Goal: Information Seeking & Learning: Check status

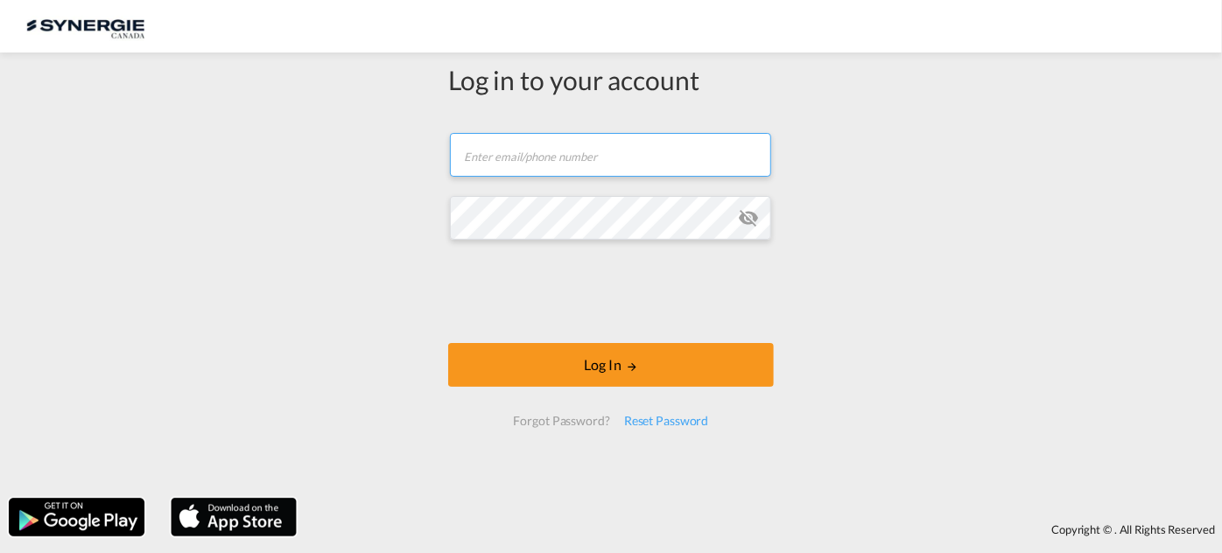
type input "r.ho@synergiecanada.com"
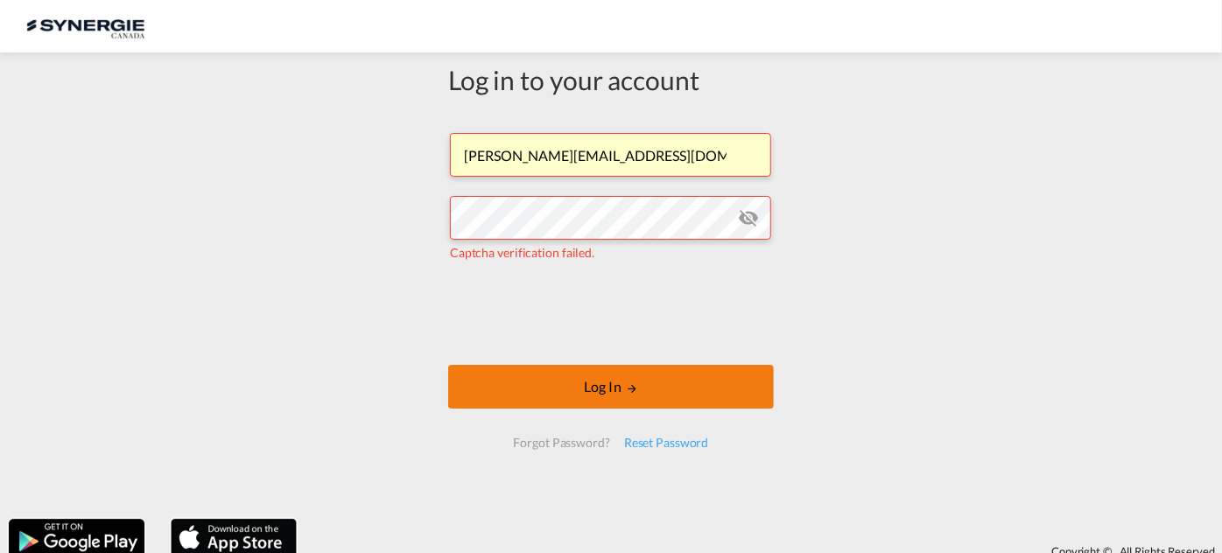
click at [539, 384] on button "Log In" at bounding box center [611, 387] width 326 height 44
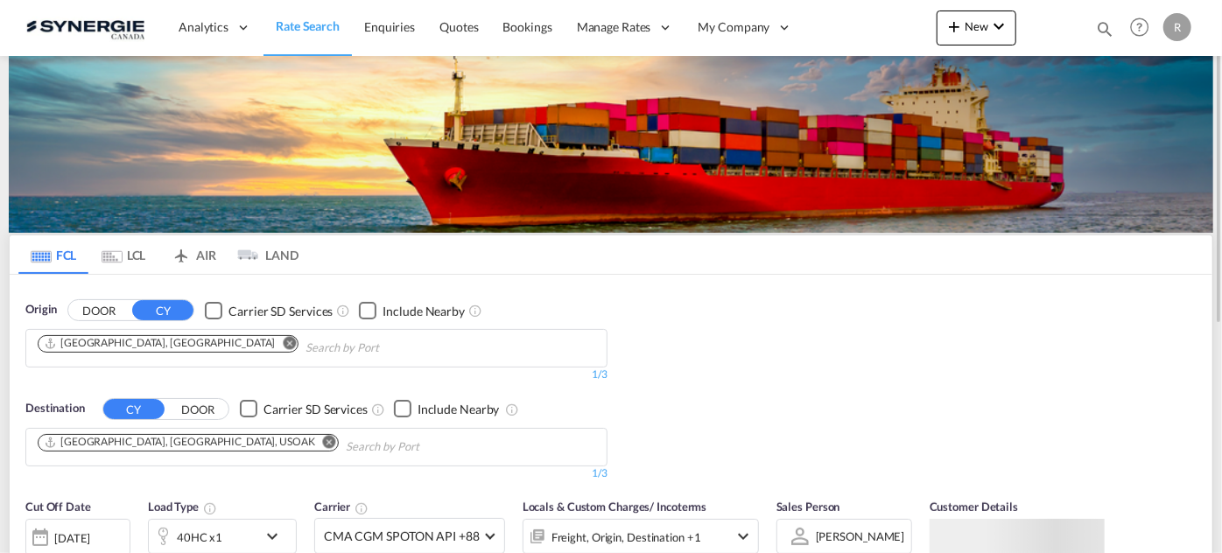
click at [1102, 25] on md-icon "icon-magnify" at bounding box center [1104, 28] width 19 height 19
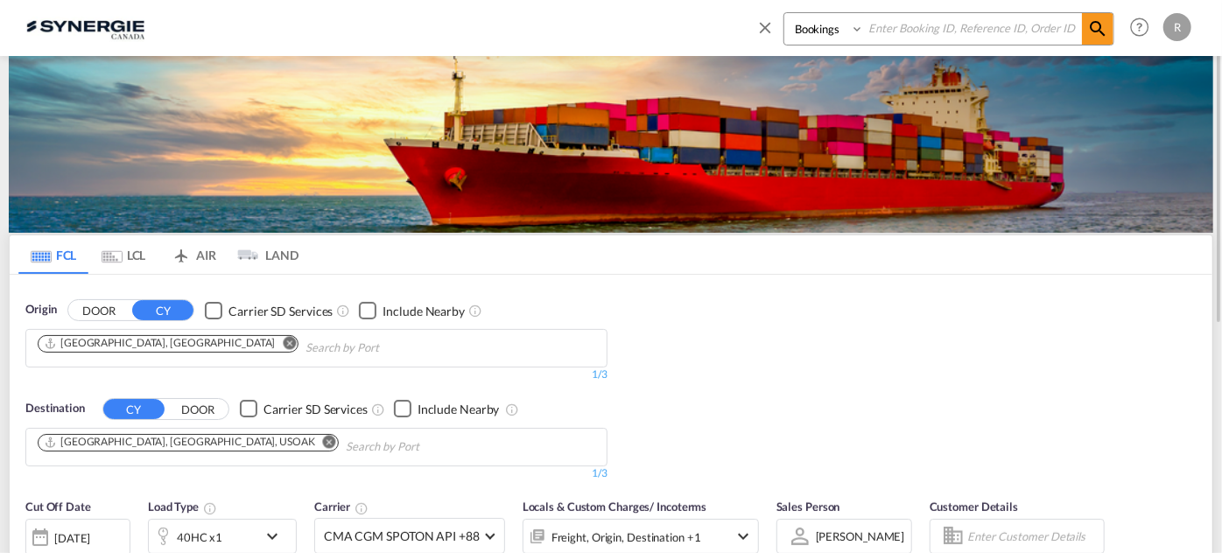
click at [862, 42] on select "Bookings Quotes Enquiries" at bounding box center [826, 29] width 83 height 32
select select "Quotes"
click at [785, 13] on select "Bookings Quotes Enquiries" at bounding box center [826, 29] width 83 height 32
click at [936, 37] on input at bounding box center [973, 28] width 218 height 31
type input "14097"
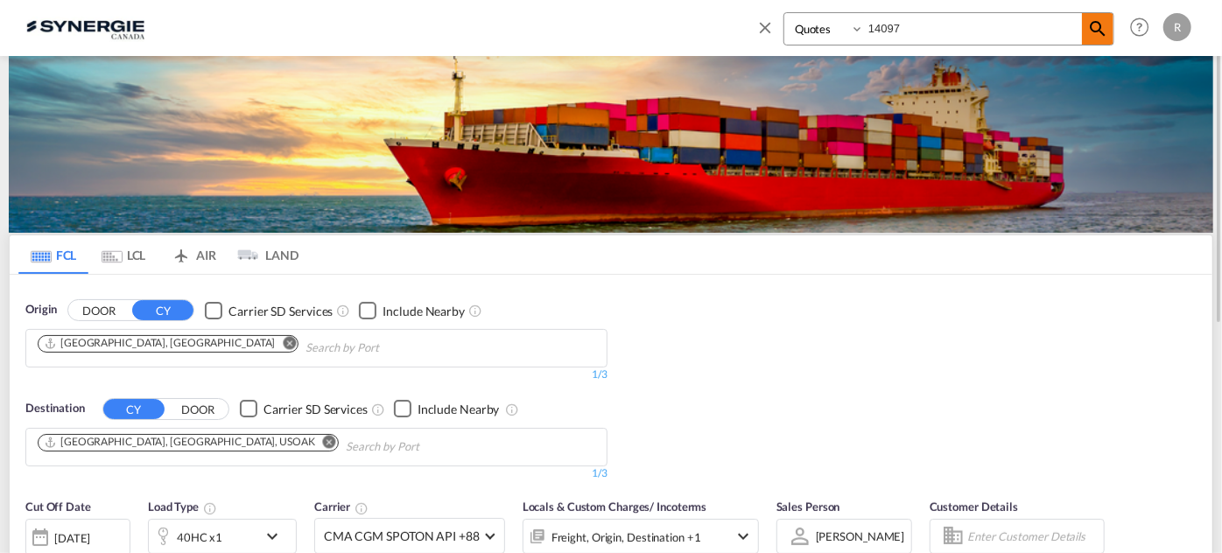
click at [1100, 28] on md-icon "icon-magnify" at bounding box center [1098, 28] width 21 height 21
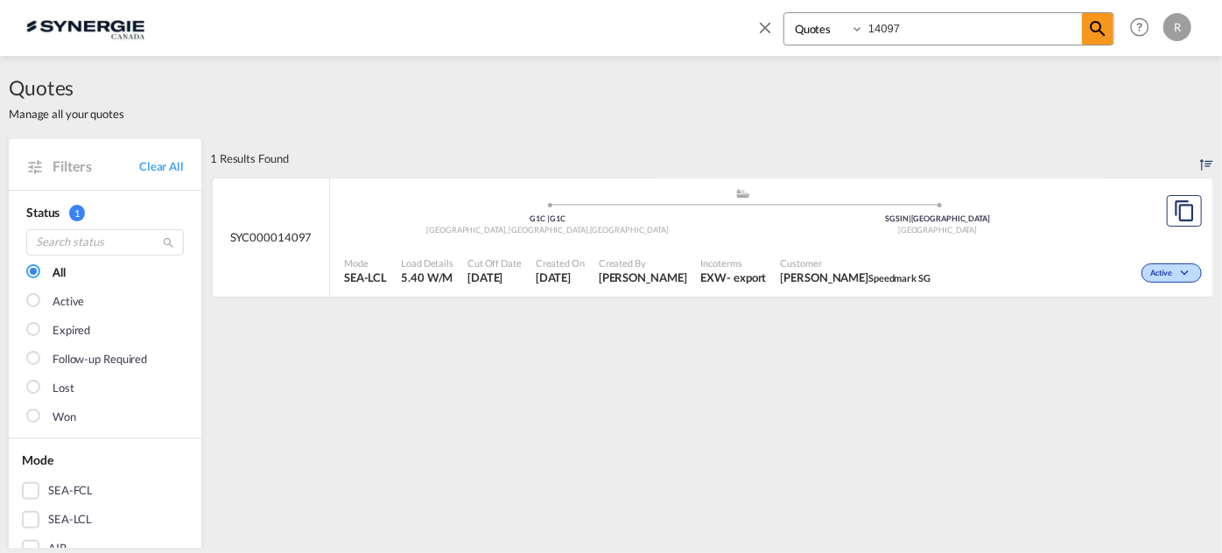
click at [858, 246] on div "Mode SEA-LCL Load Details 5.40 W/M Cut Off Date 15 Aug 2025 Created On 15 Aug 2…" at bounding box center [772, 271] width 884 height 53
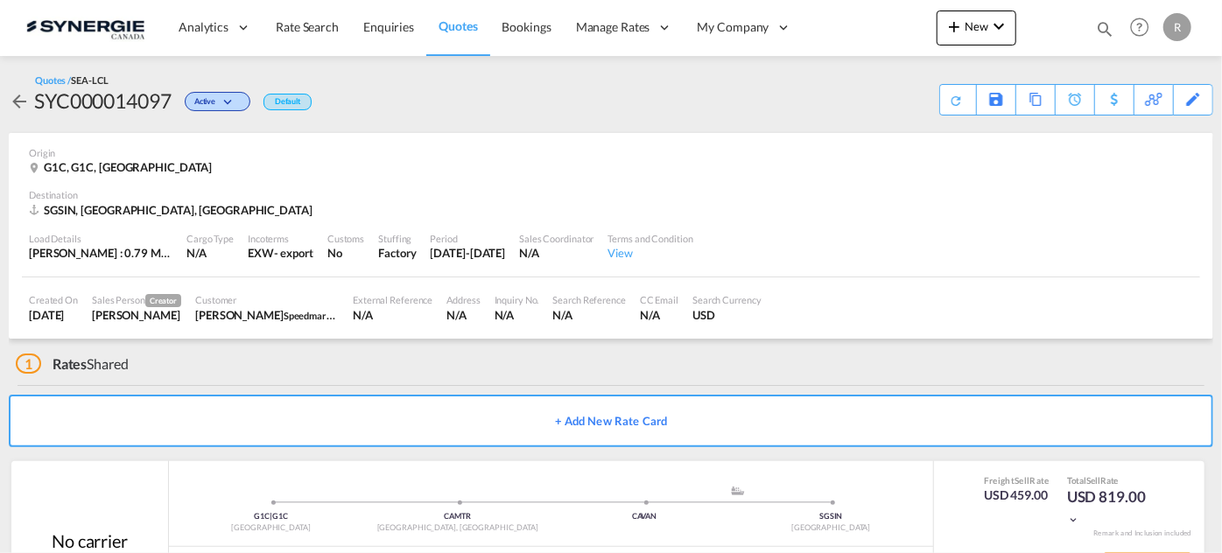
scroll to position [83, 0]
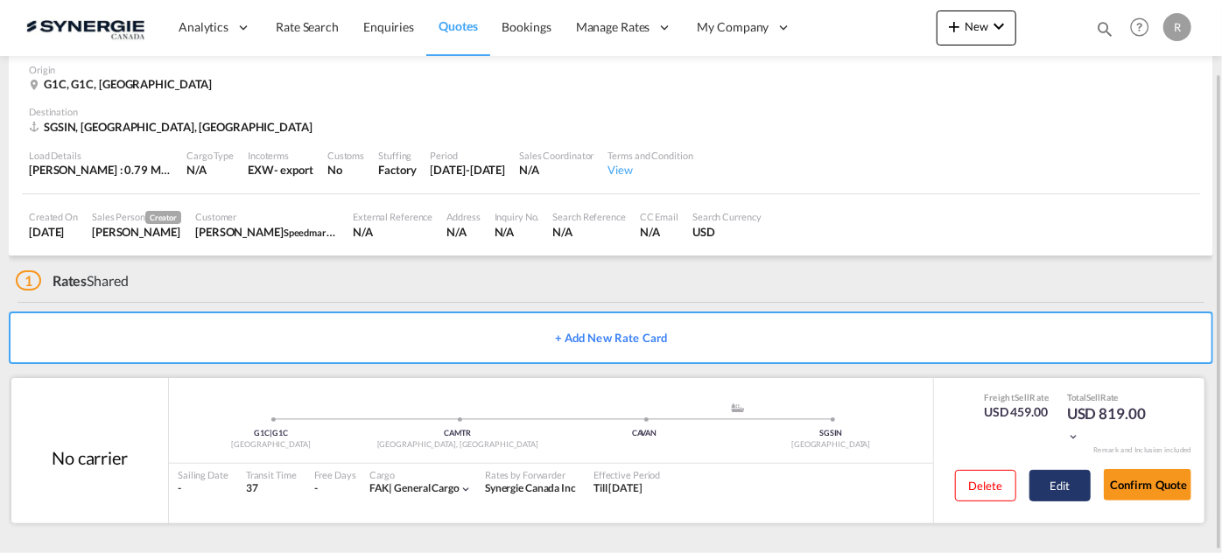
click at [1058, 492] on button "Edit" at bounding box center [1060, 486] width 61 height 32
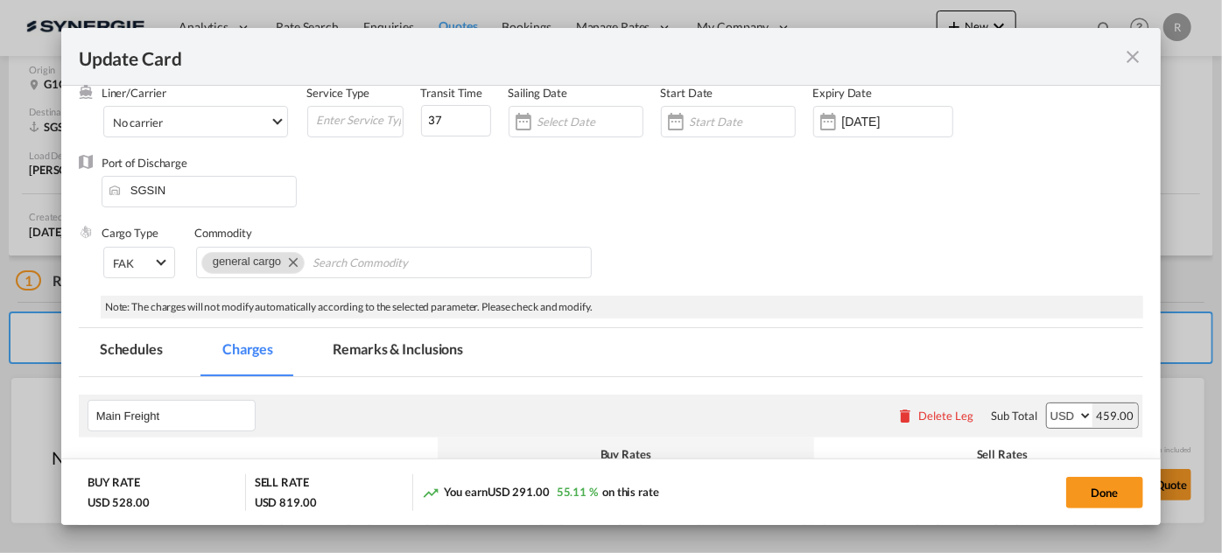
select select "per_w/m"
select select "per_shipment"
select select "per_bl"
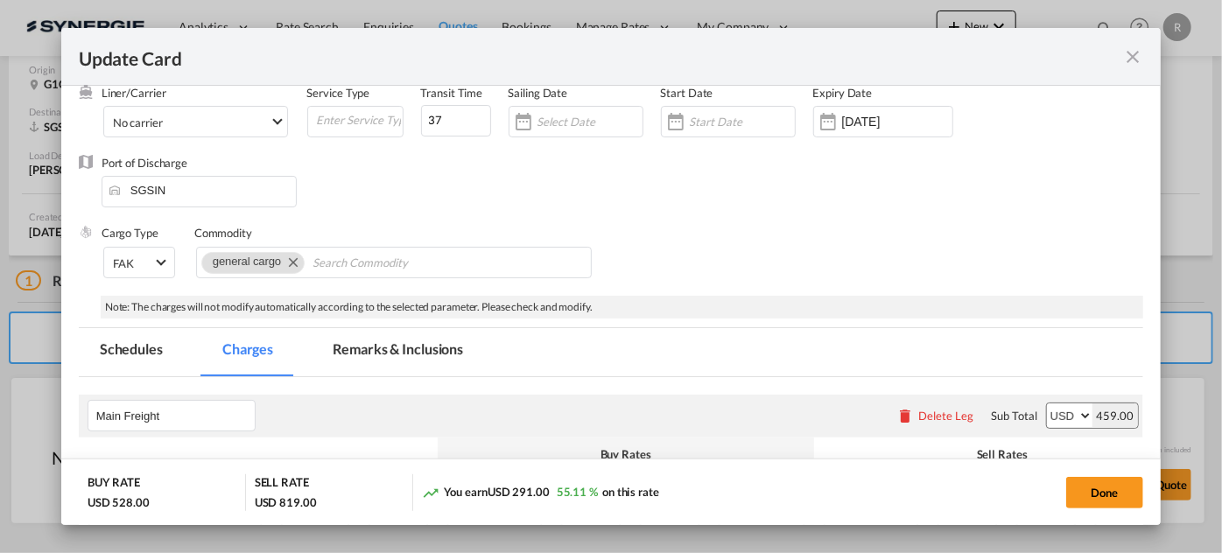
select select "per_bl"
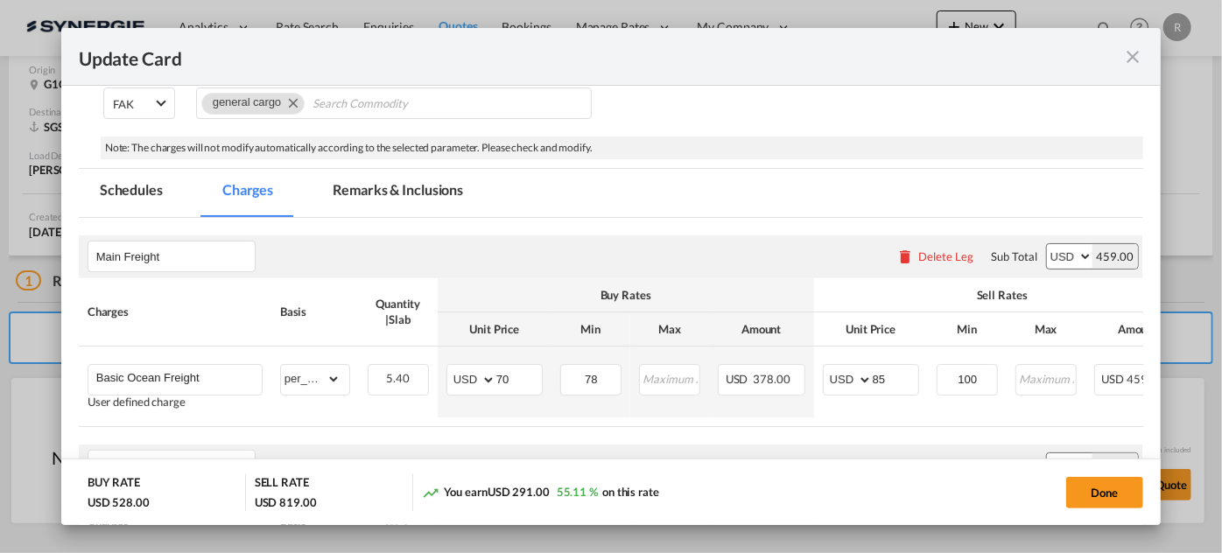
click at [1132, 56] on md-icon "icon-close fg-AAA8AD m-0 pointer" at bounding box center [1133, 56] width 21 height 21
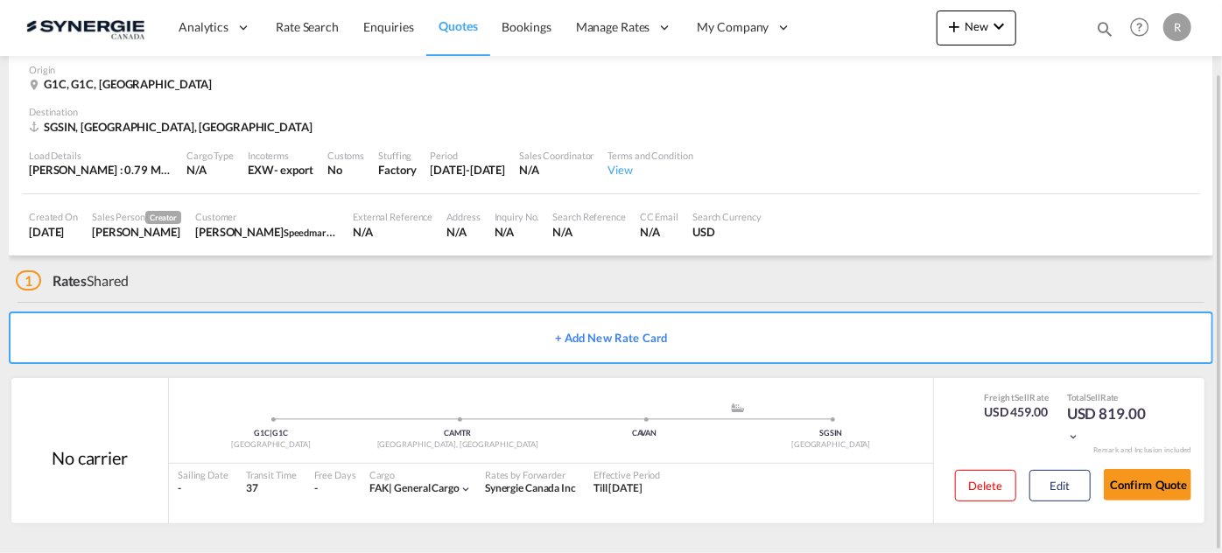
click at [1107, 23] on md-icon "icon-magnify" at bounding box center [1104, 28] width 19 height 19
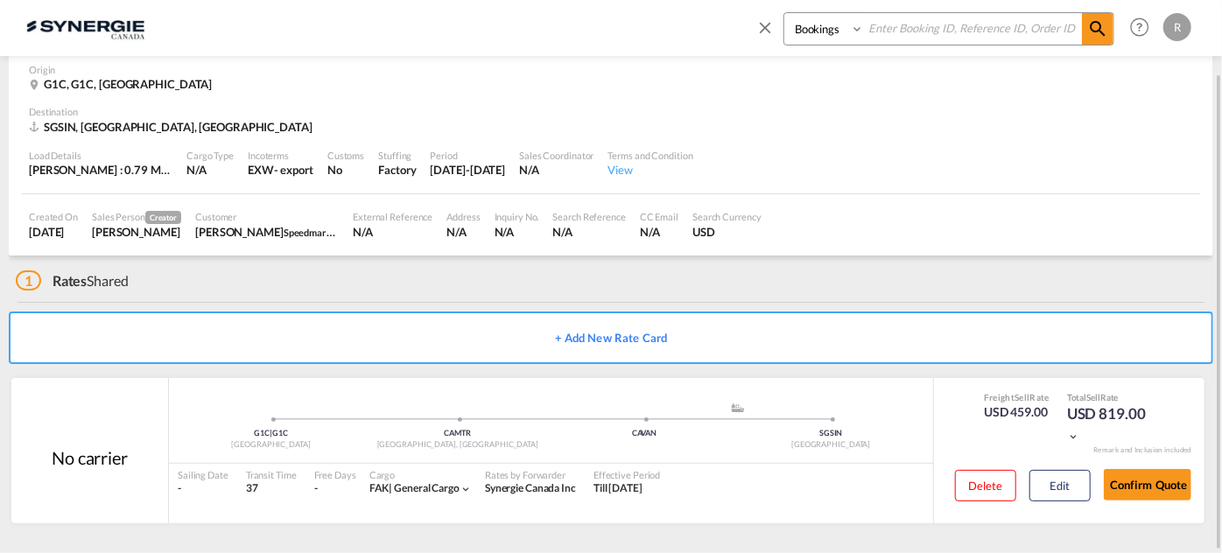
click at [835, 41] on select "Bookings Quotes Enquiries" at bounding box center [826, 29] width 83 height 32
select select "Quotes"
click at [785, 13] on select "Bookings Quotes Enquiries" at bounding box center [826, 29] width 83 height 32
click at [947, 32] on input at bounding box center [973, 28] width 218 height 31
type input "14006"
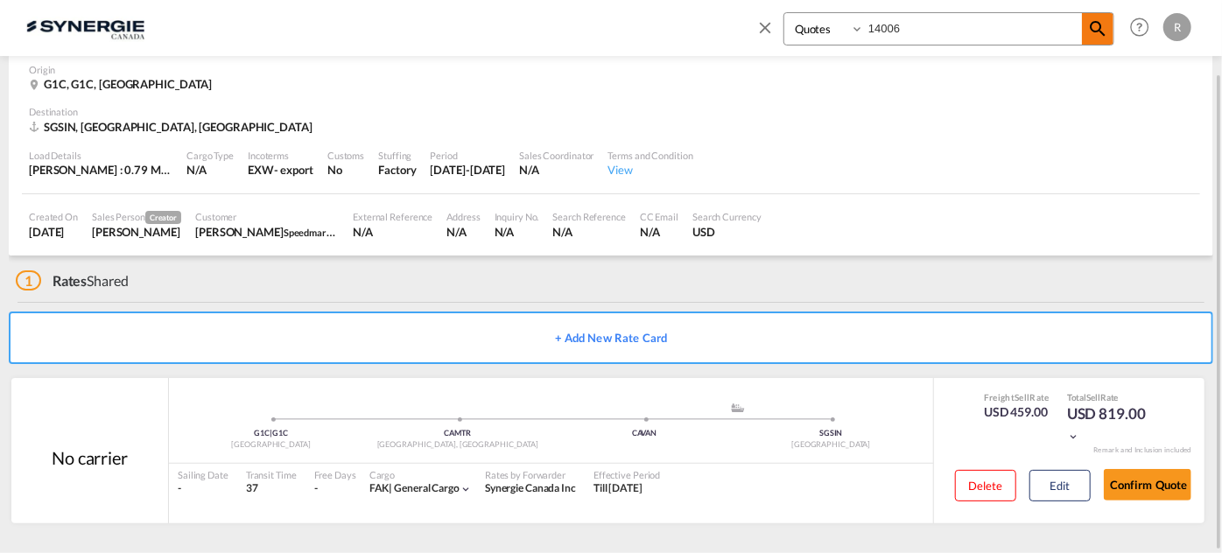
click at [1103, 25] on md-icon "icon-magnify" at bounding box center [1098, 28] width 21 height 21
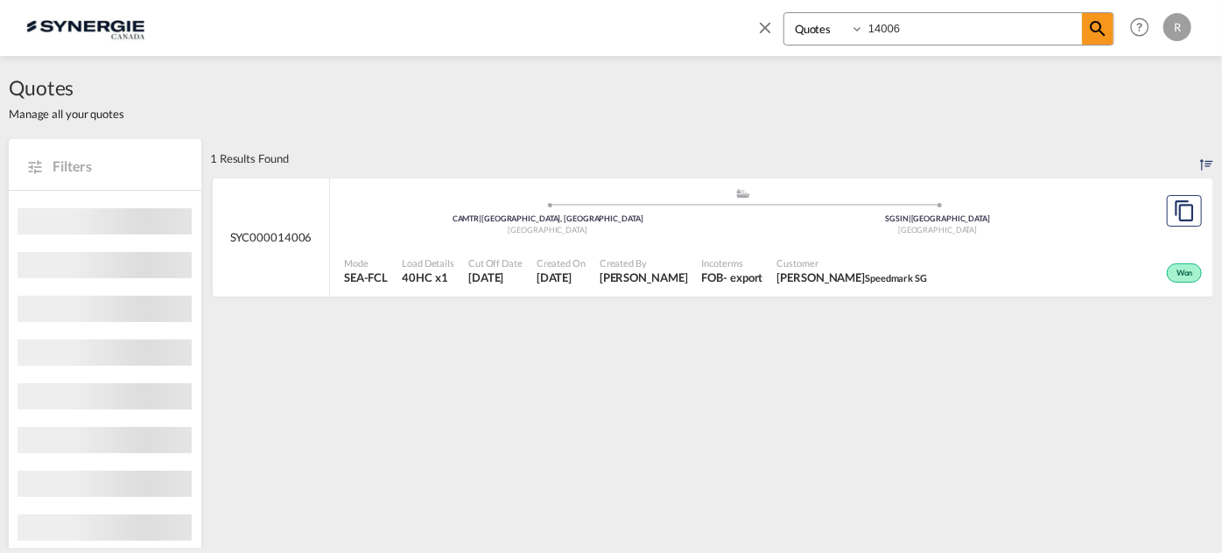
click at [711, 245] on div "Mode SEA-FCL Load Details 40HC x1 Cut Off Date 12 Aug 2025 Created On 12 Aug 20…" at bounding box center [772, 271] width 884 height 53
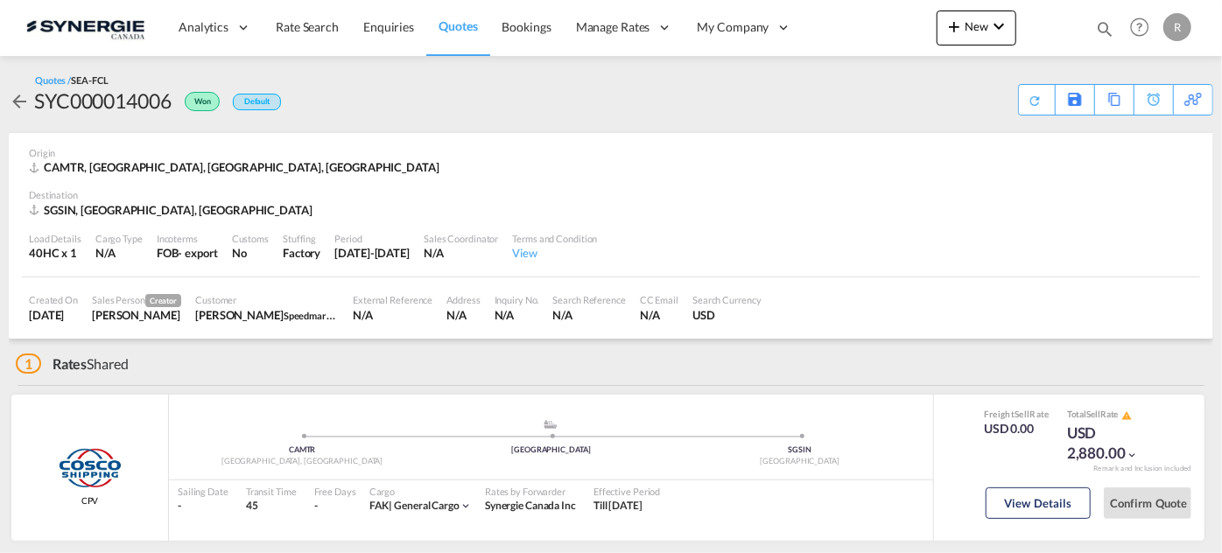
scroll to position [65, 0]
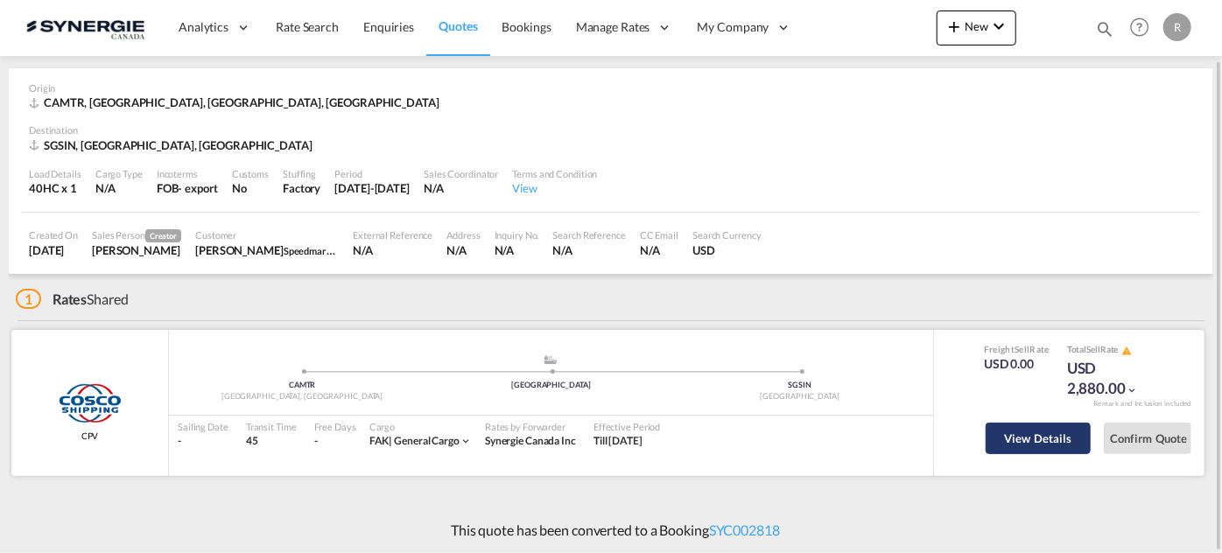
click at [1027, 433] on button "View Details" at bounding box center [1038, 439] width 105 height 32
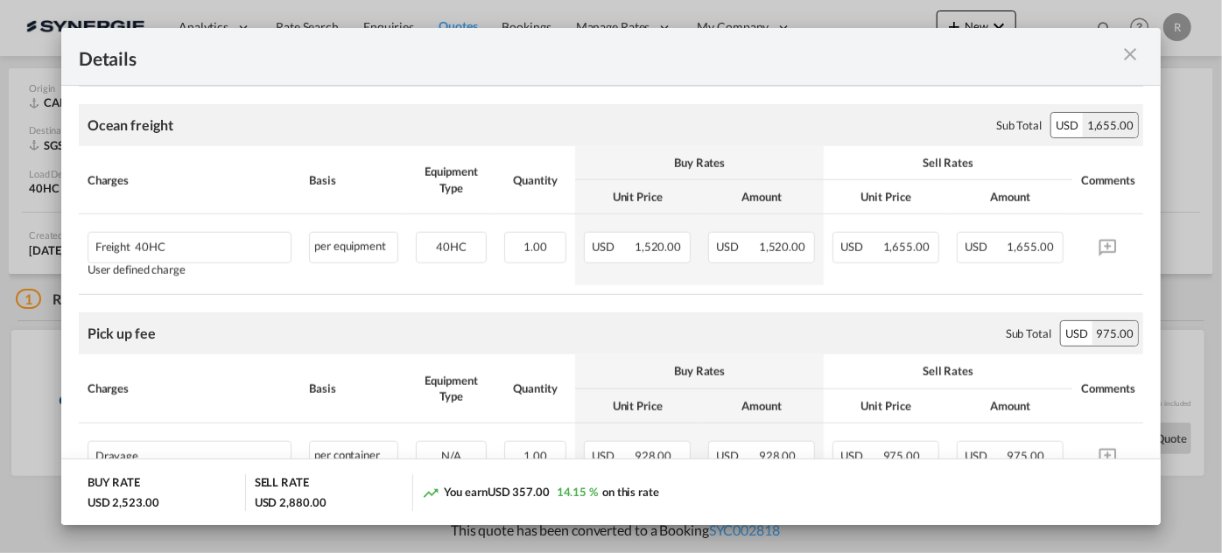
scroll to position [954, 0]
click at [1119, 46] on div "Port of Loading ..." at bounding box center [1091, 57] width 107 height 22
click at [1125, 58] on md-icon "icon-close m-3 fg-AAA8AD cursor" at bounding box center [1130, 54] width 21 height 21
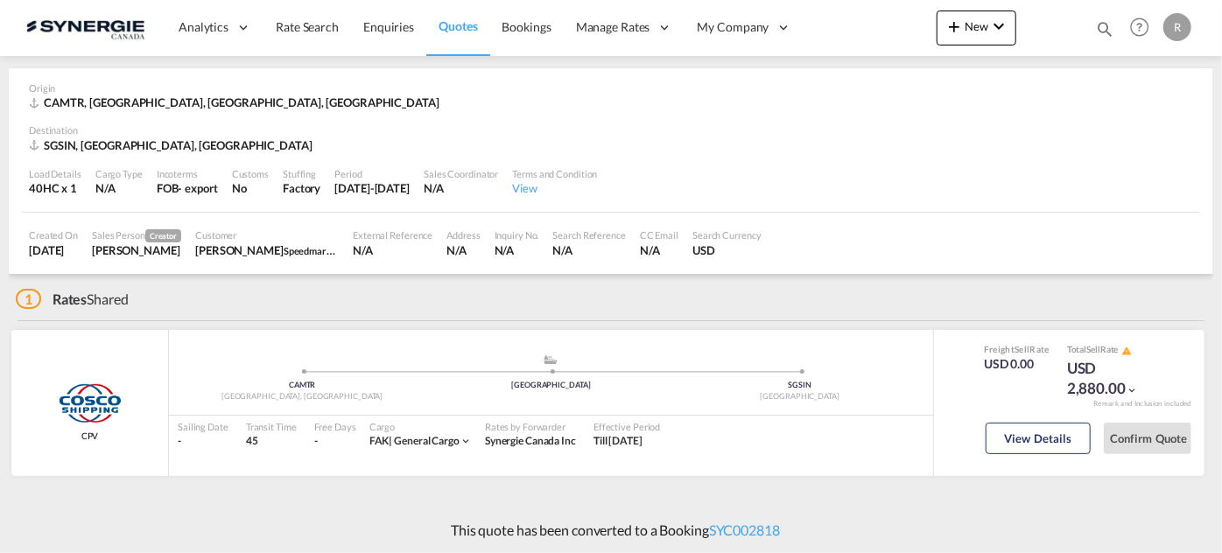
scroll to position [0, 0]
